Goal: Information Seeking & Learning: Learn about a topic

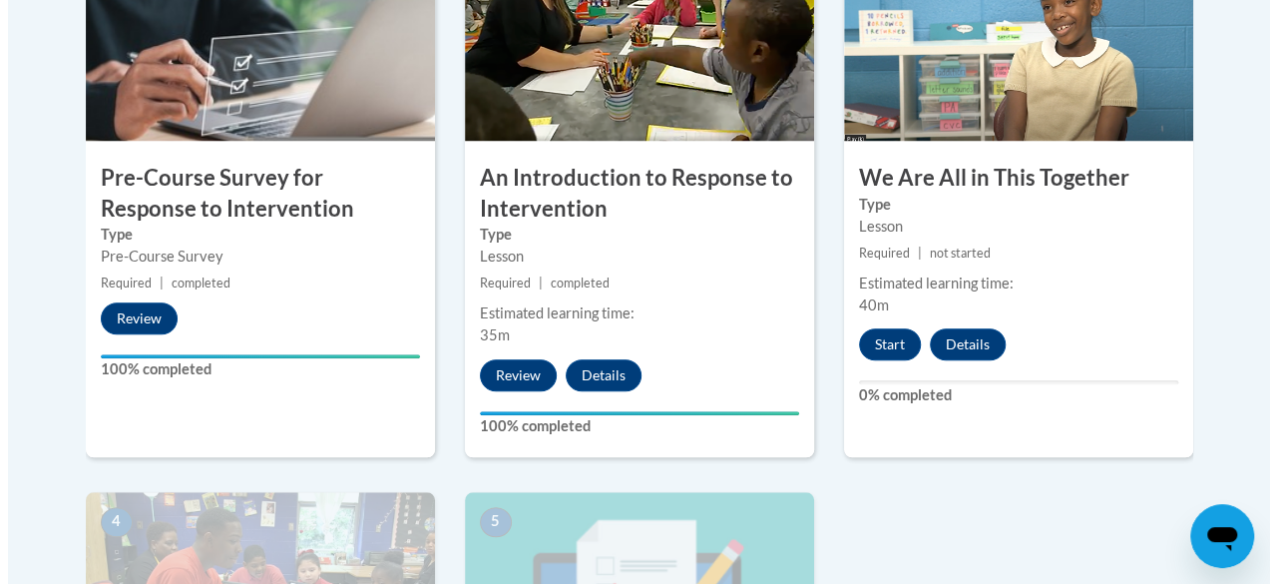
scroll to position [798, 0]
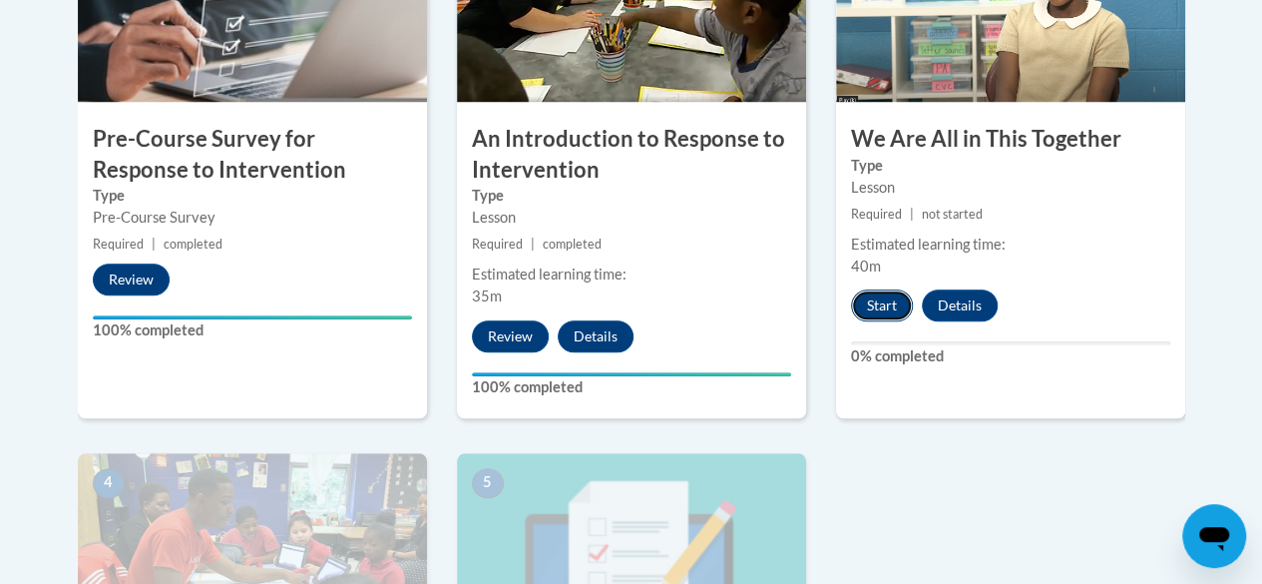
click at [877, 307] on button "Start" at bounding box center [882, 305] width 62 height 32
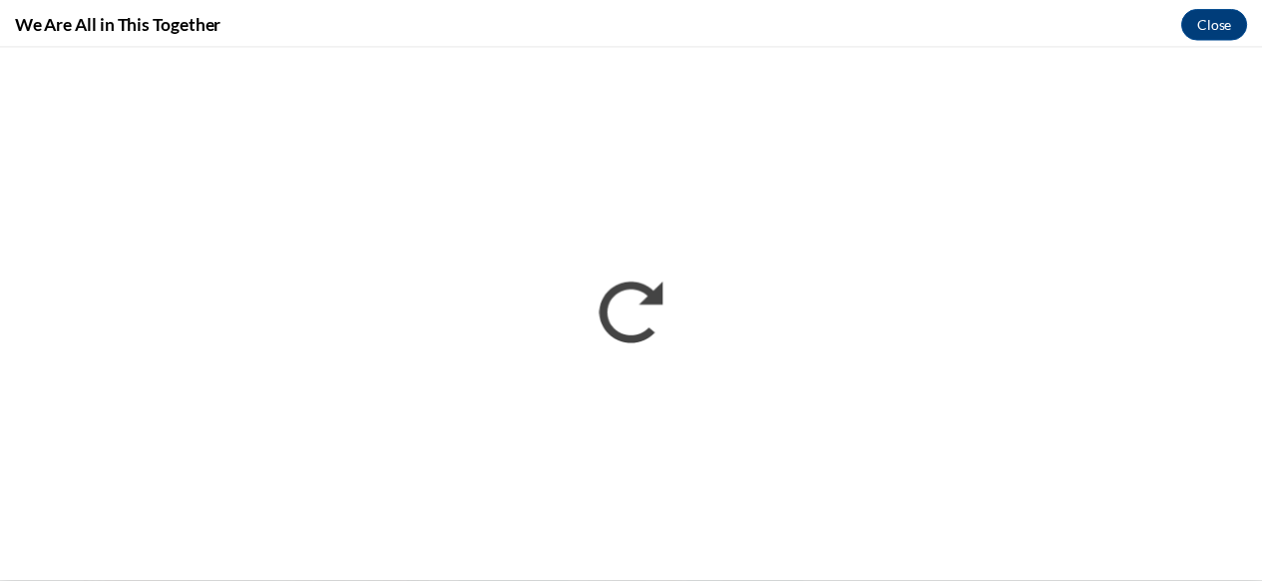
scroll to position [0, 0]
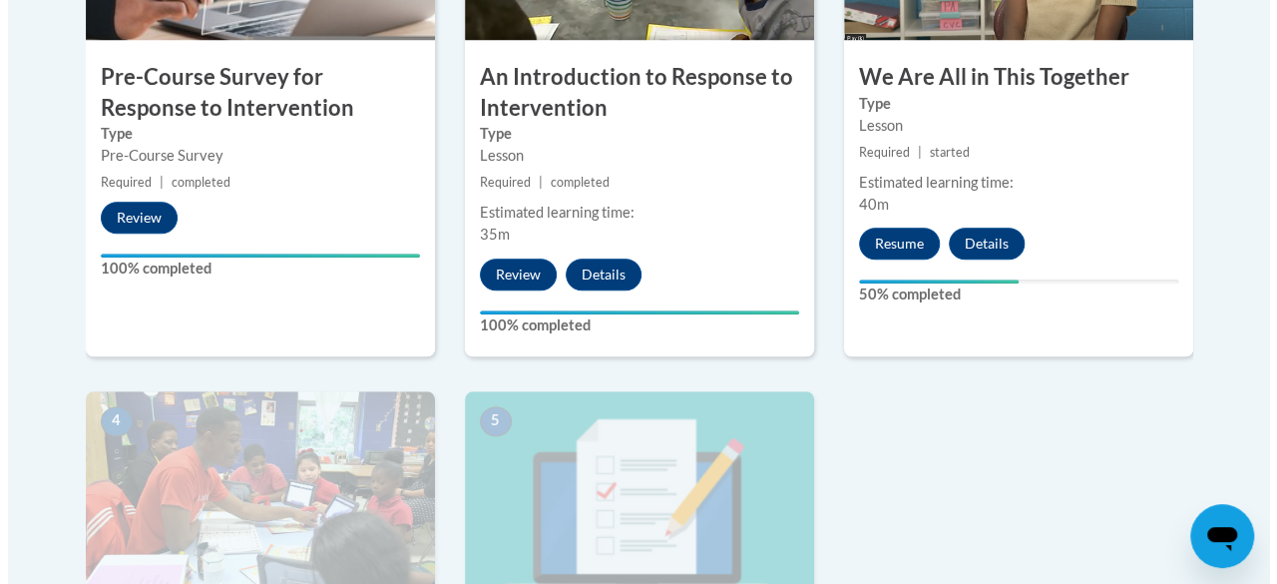
scroll to position [898, 0]
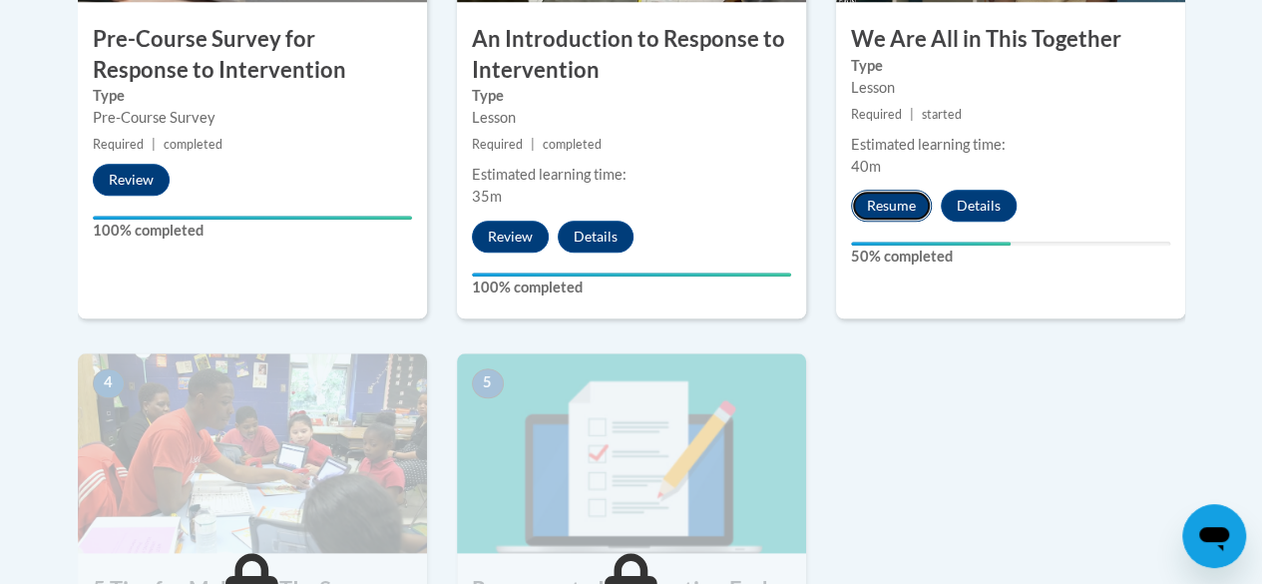
click at [902, 205] on button "Resume" at bounding box center [891, 206] width 81 height 32
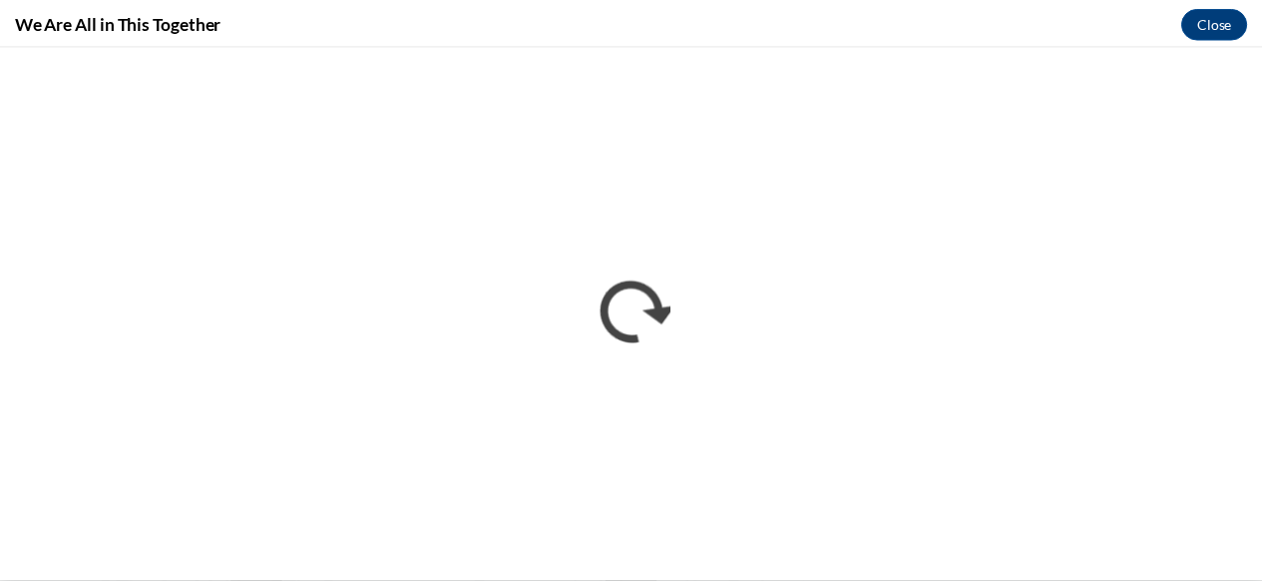
scroll to position [0, 0]
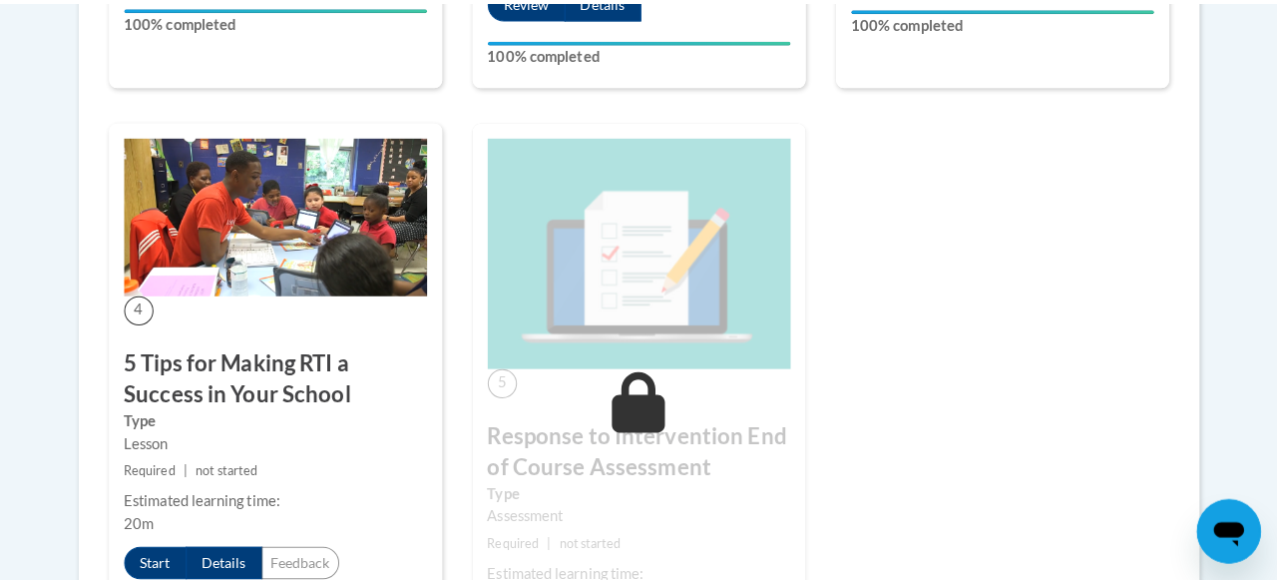
scroll to position [2095, 0]
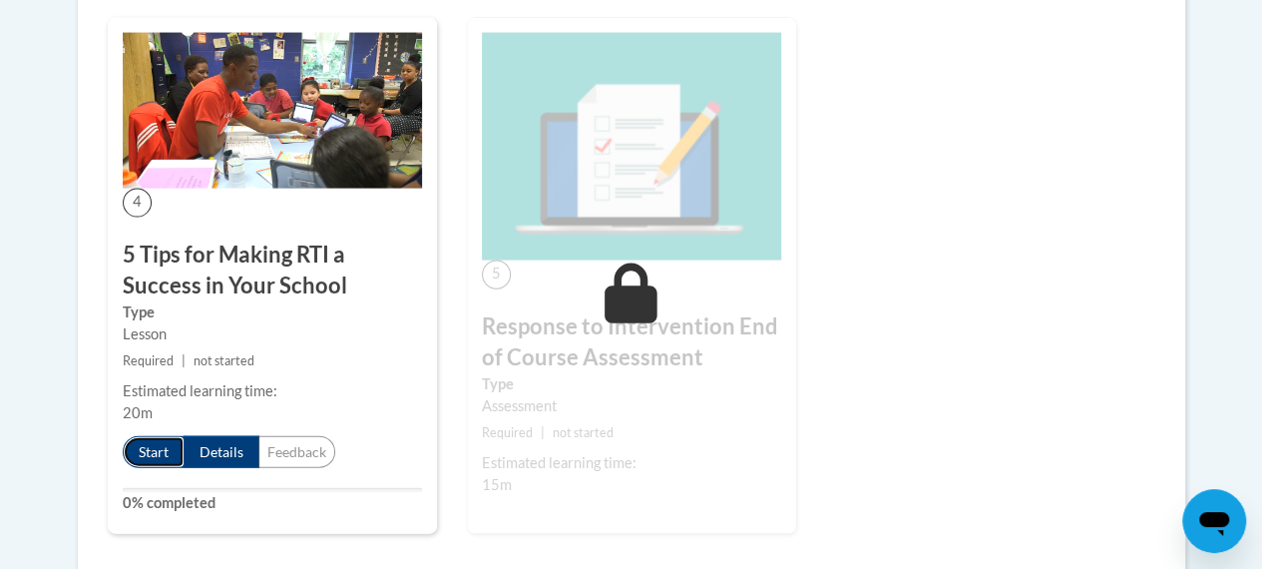
click at [185, 436] on button "Start" at bounding box center [154, 452] width 62 height 32
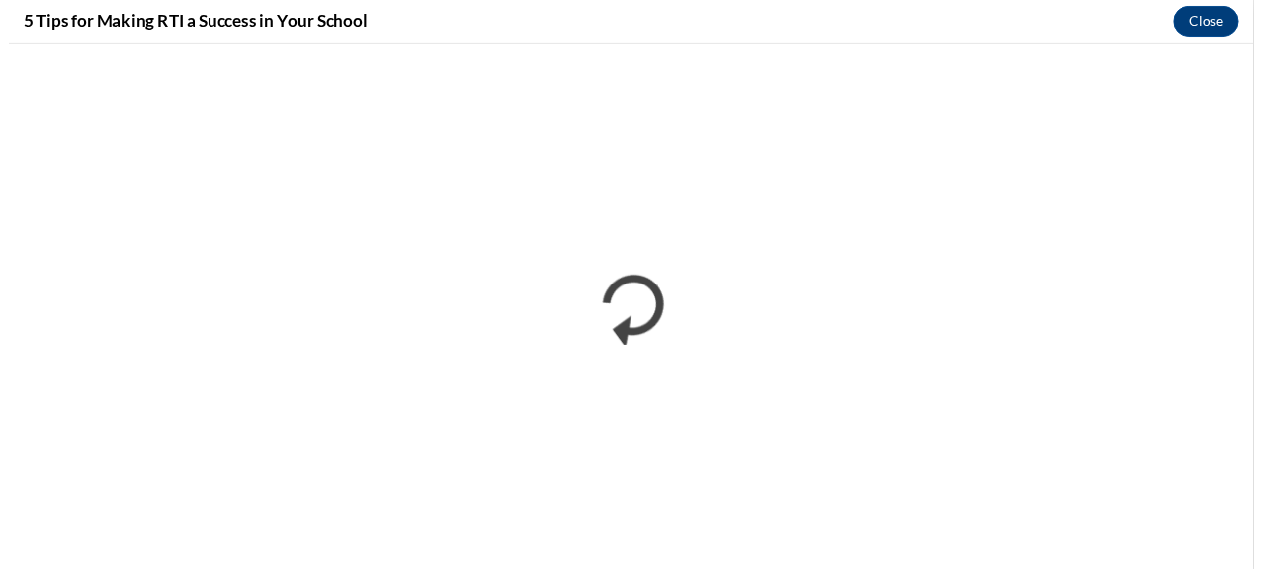
scroll to position [0, 0]
